Goal: Task Accomplishment & Management: Use online tool/utility

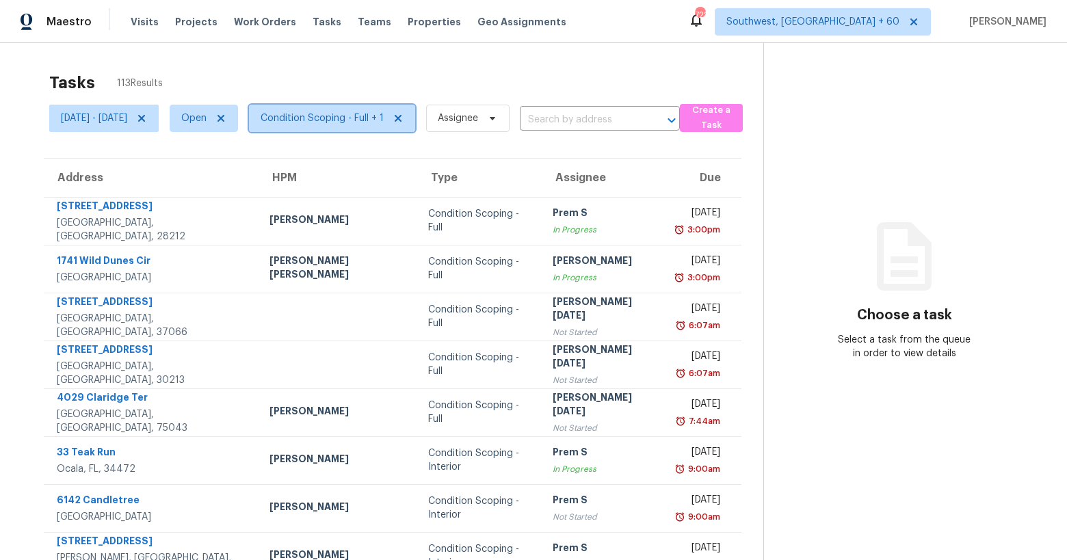
click at [356, 112] on span "Condition Scoping - Full + 1" at bounding box center [321, 118] width 123 height 14
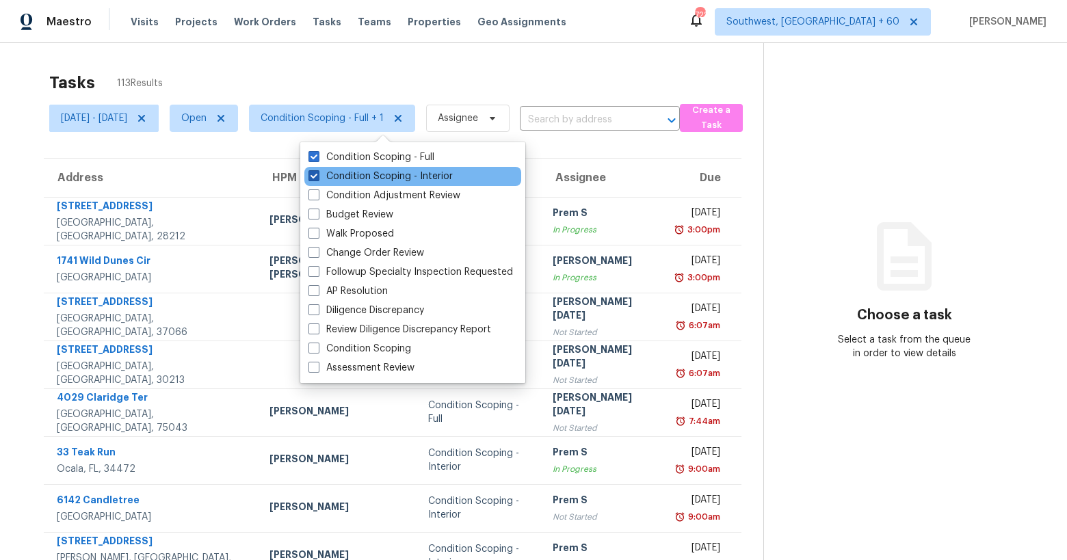
click at [357, 174] on label "Condition Scoping - Interior" at bounding box center [380, 177] width 144 height 14
click at [317, 174] on input "Condition Scoping - Interior" at bounding box center [312, 174] width 9 height 9
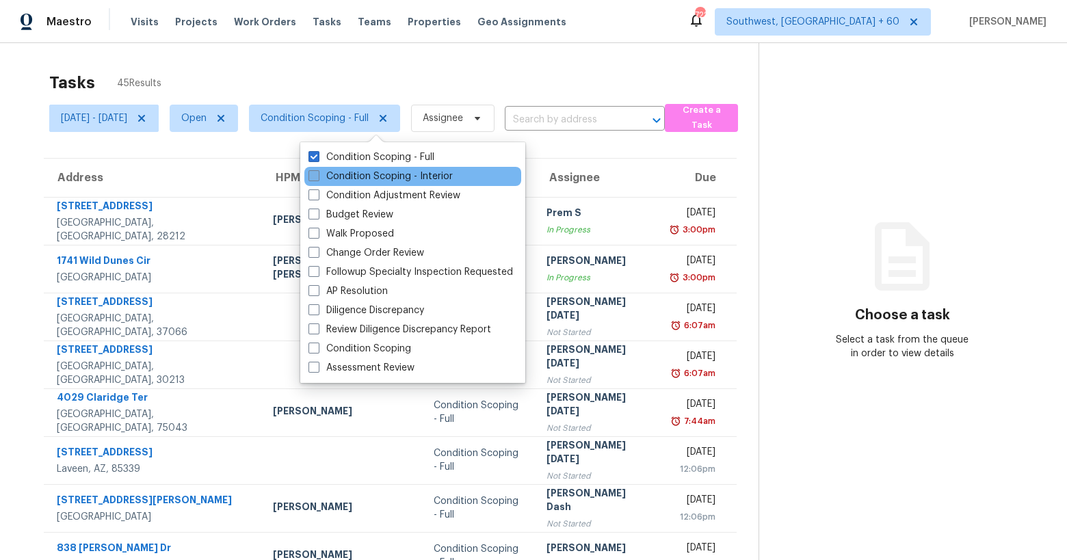
click at [357, 174] on label "Condition Scoping - Interior" at bounding box center [380, 177] width 144 height 14
click at [317, 174] on input "Condition Scoping - Interior" at bounding box center [312, 174] width 9 height 9
checkbox input "true"
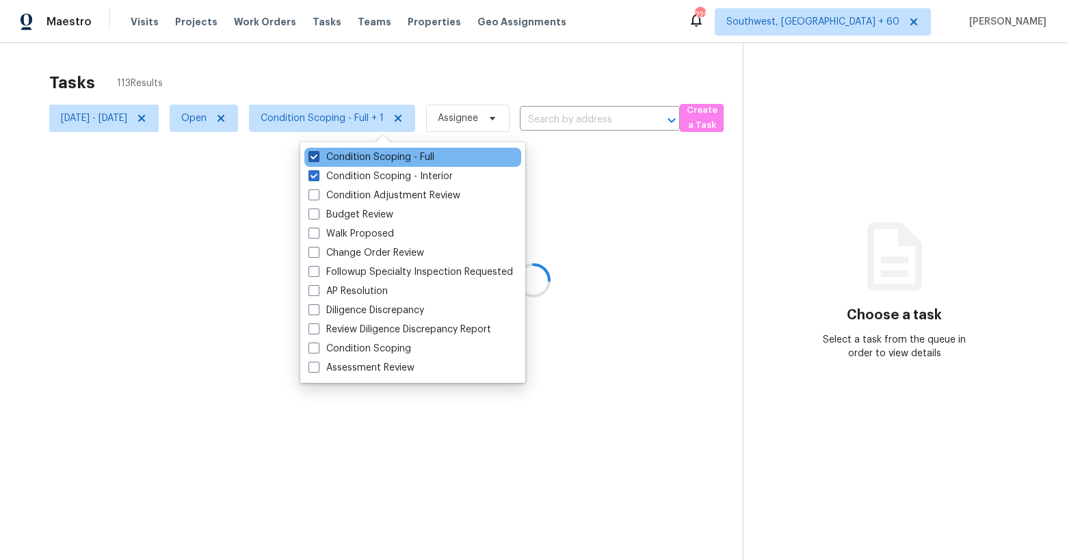
click at [351, 151] on label "Condition Scoping - Full" at bounding box center [371, 157] width 126 height 14
click at [317, 151] on input "Condition Scoping - Full" at bounding box center [312, 154] width 9 height 9
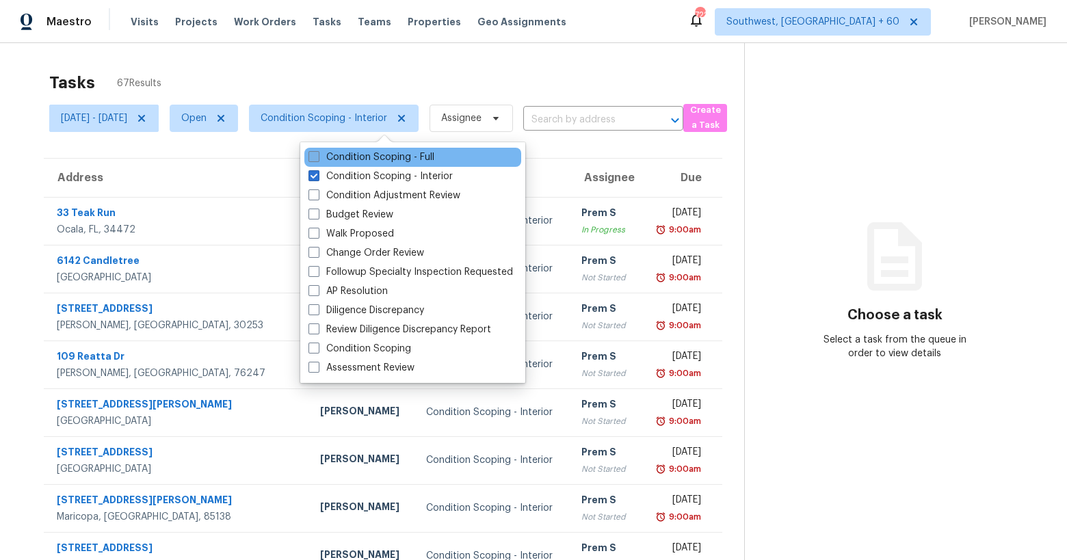
click at [351, 151] on label "Condition Scoping - Full" at bounding box center [371, 157] width 126 height 14
click at [317, 151] on input "Condition Scoping - Full" at bounding box center [312, 154] width 9 height 9
checkbox input "true"
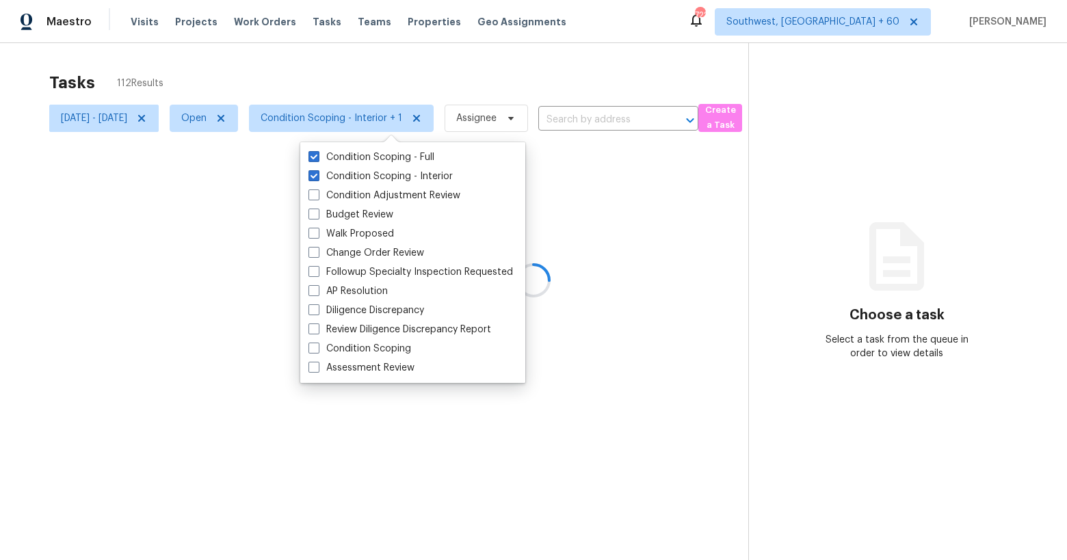
click at [293, 70] on div at bounding box center [533, 280] width 1067 height 560
